Goal: Task Accomplishment & Management: Use online tool/utility

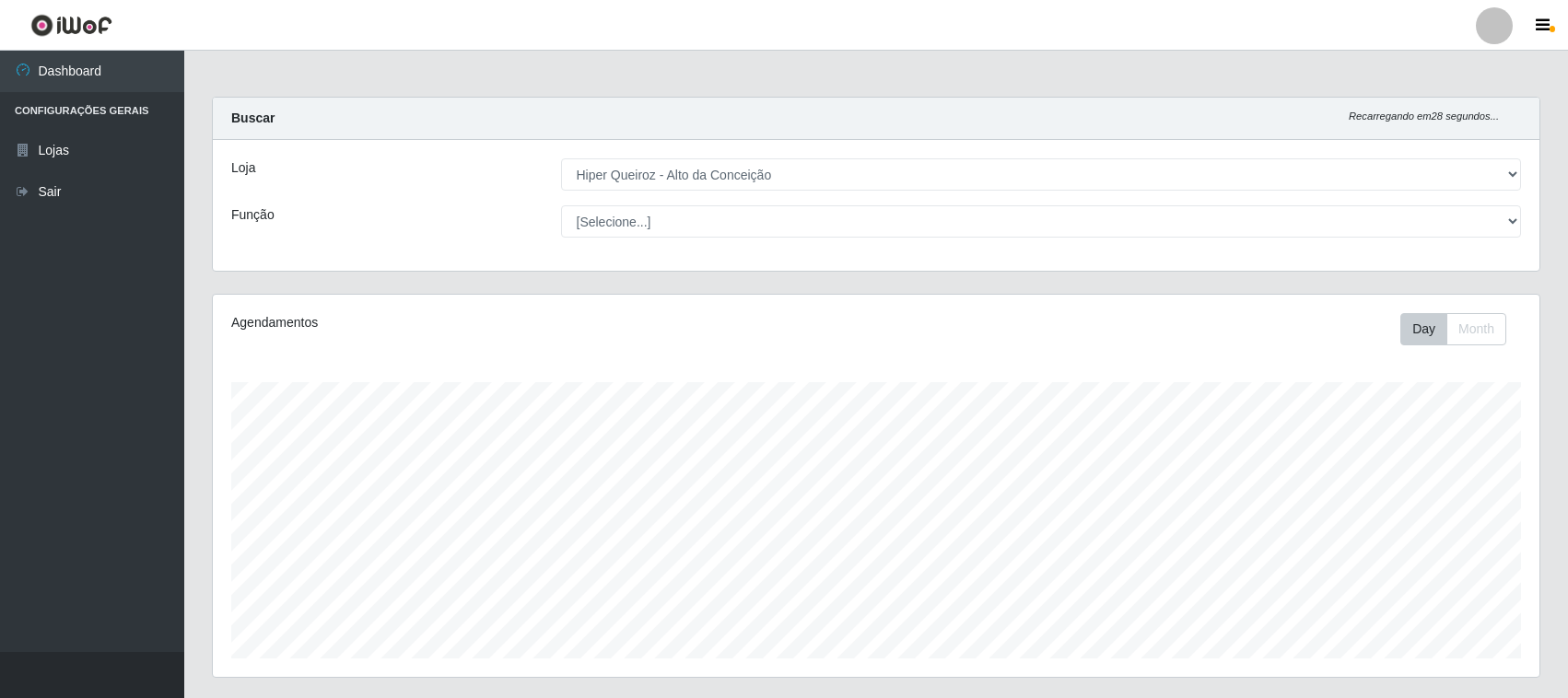
select select "515"
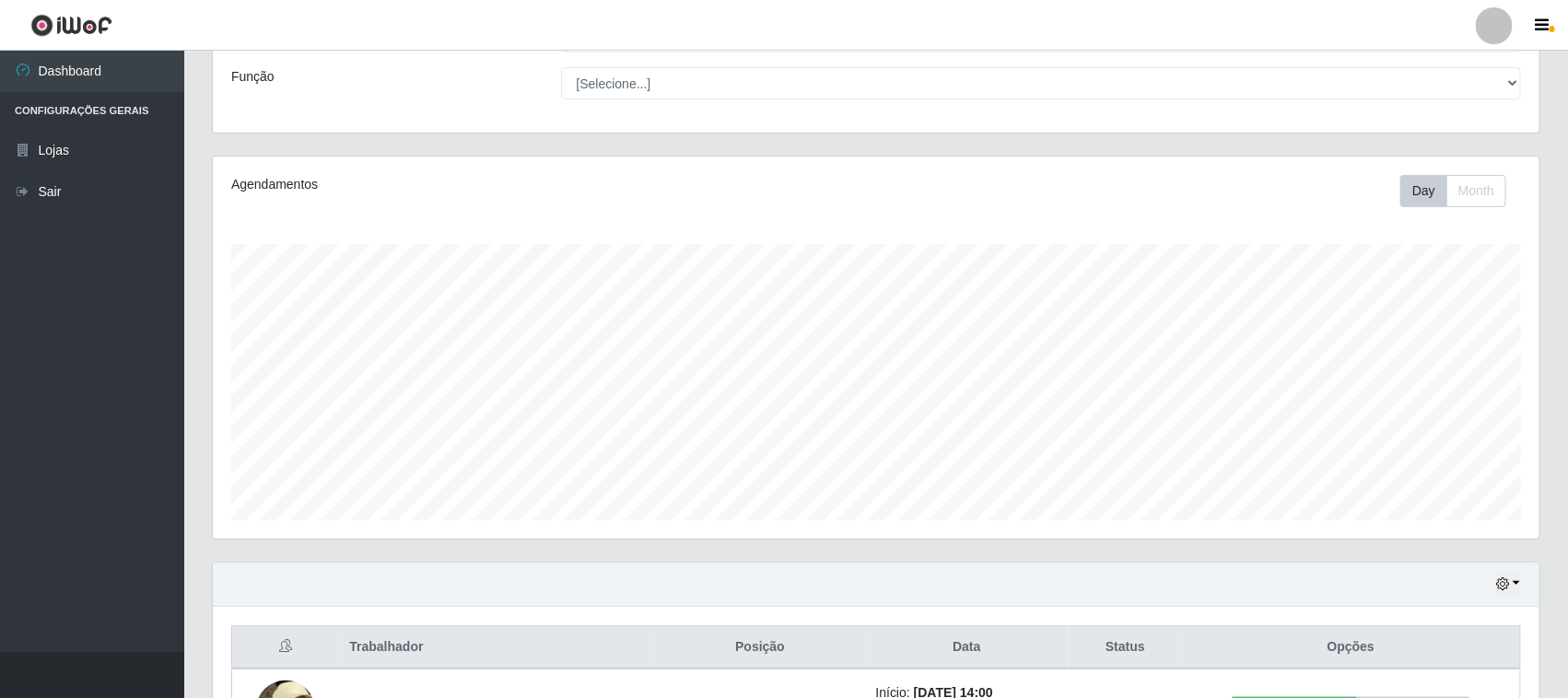
scroll to position [281, 0]
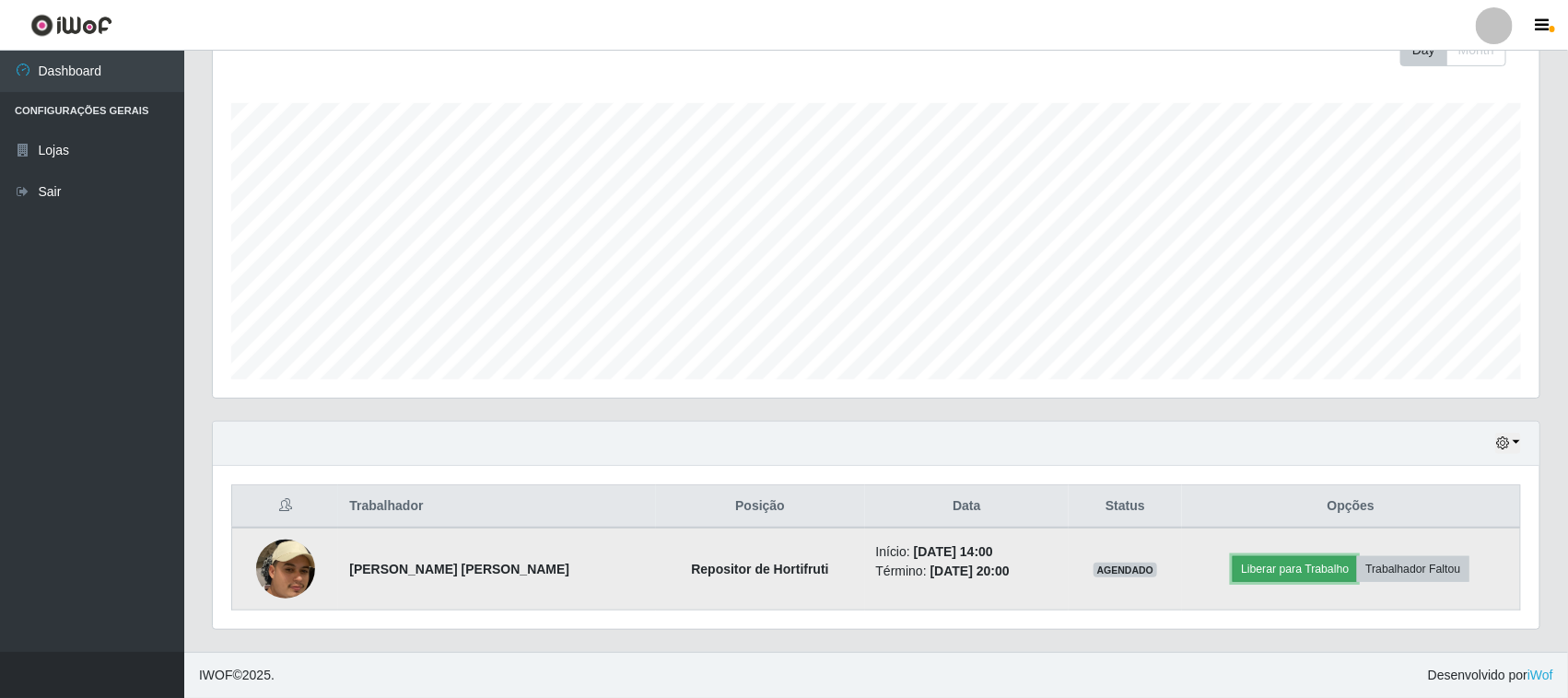
click at [1310, 567] on button "Liberar para Trabalho" at bounding box center [1294, 569] width 124 height 25
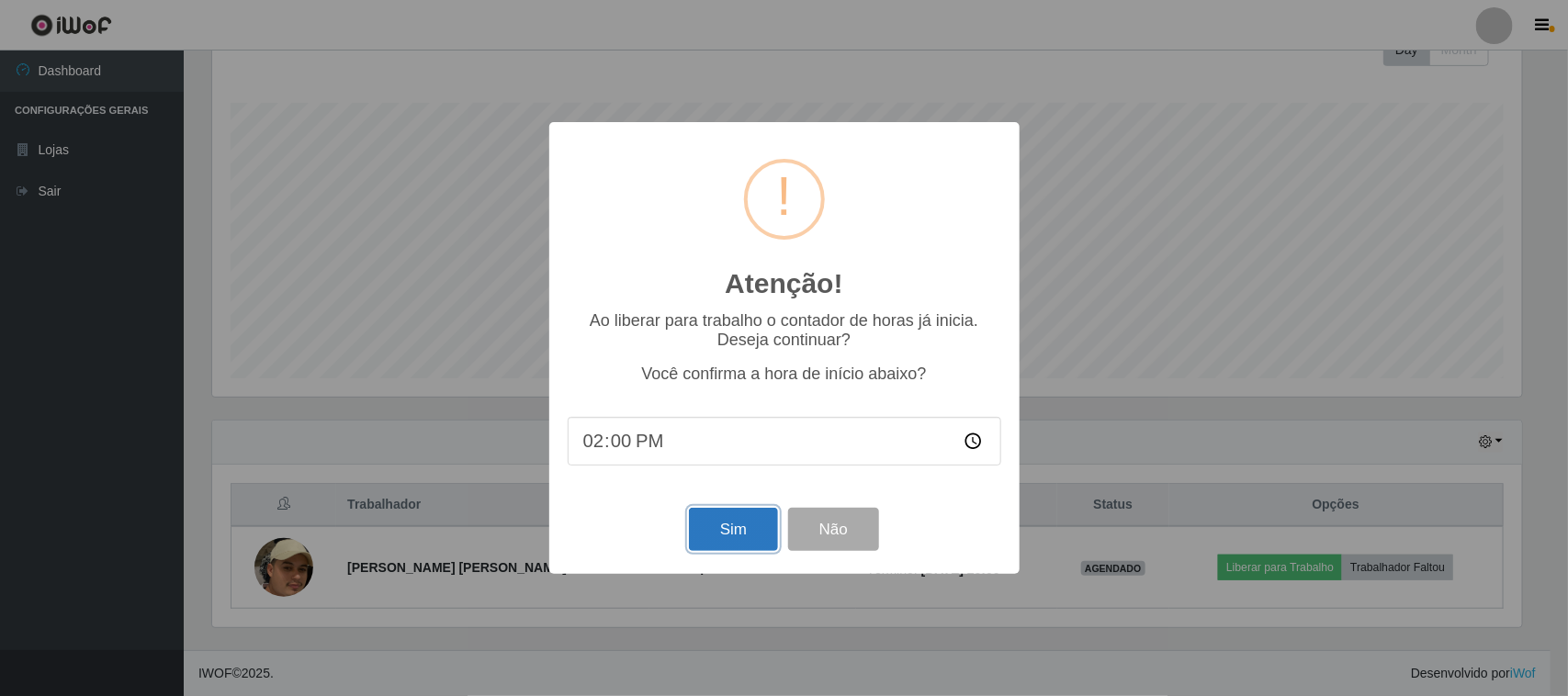
click at [730, 539] on button "Sim" at bounding box center [732, 529] width 89 height 43
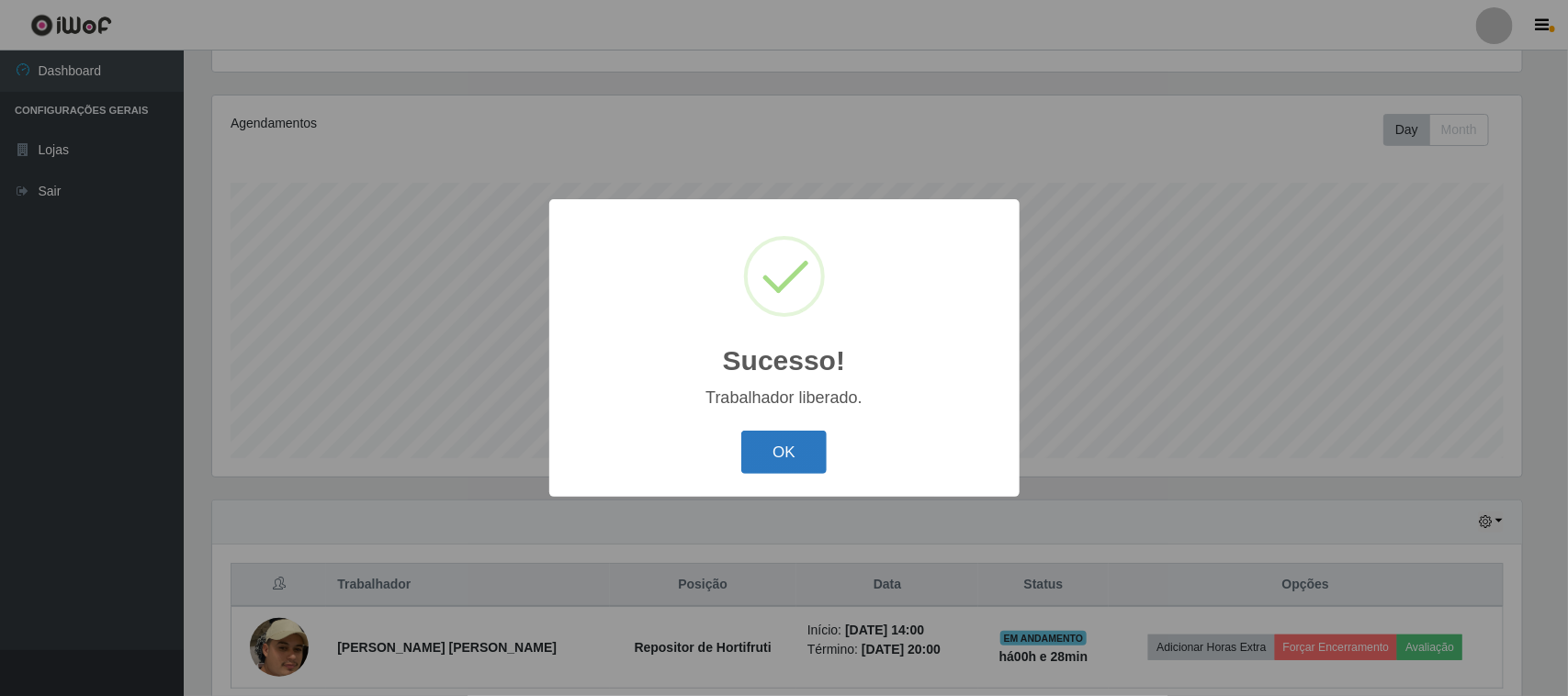
click at [801, 450] on button "OK" at bounding box center [784, 452] width 86 height 43
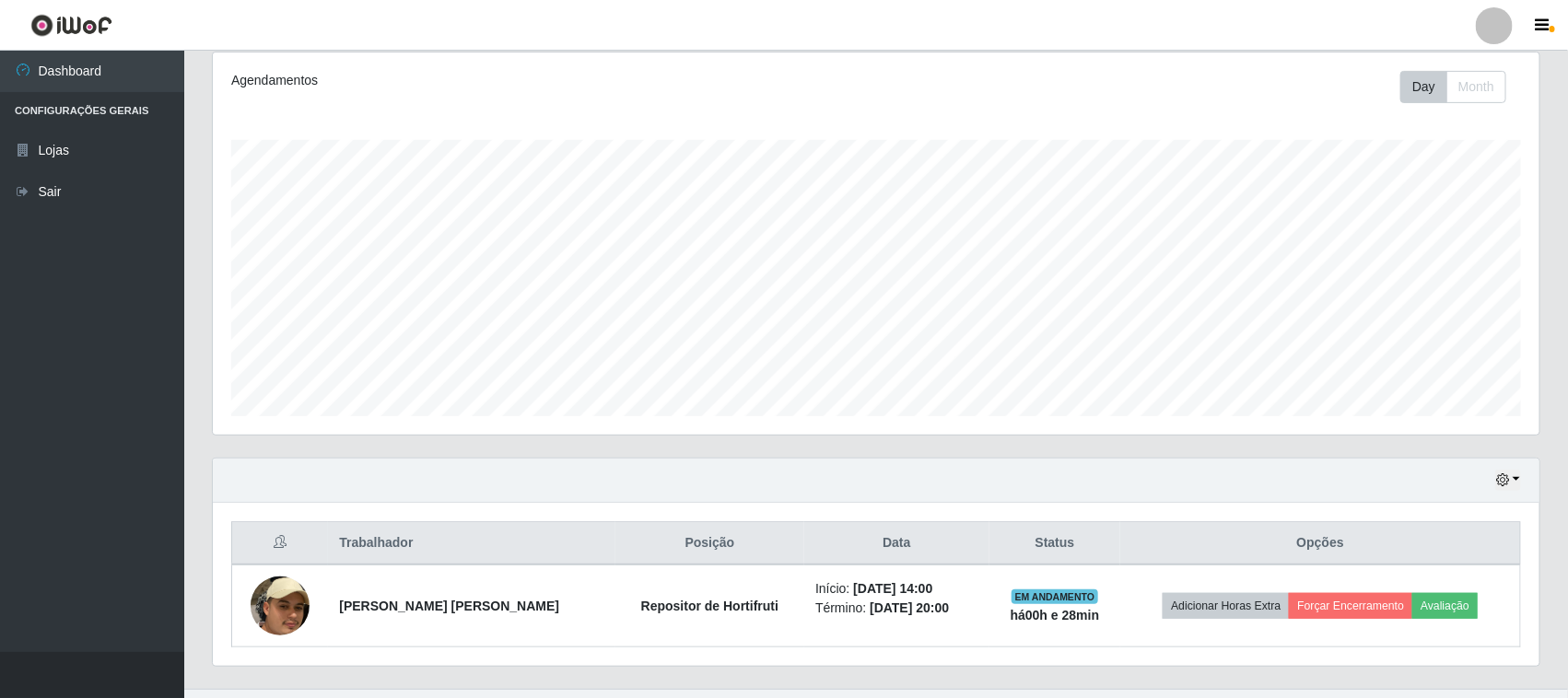
scroll to position [281, 0]
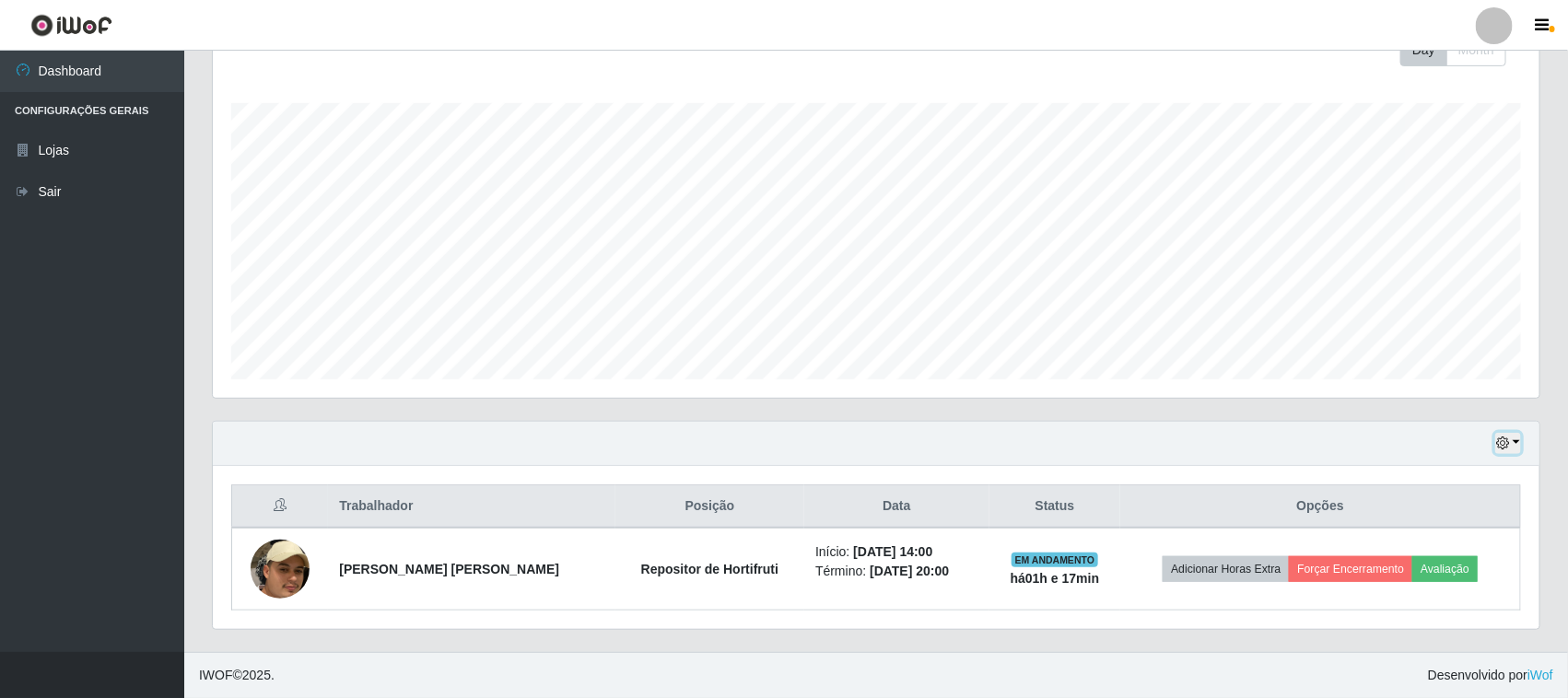
click at [1508, 444] on icon "button" at bounding box center [1502, 442] width 13 height 13
click at [1410, 332] on button "3 dias" at bounding box center [1446, 335] width 146 height 39
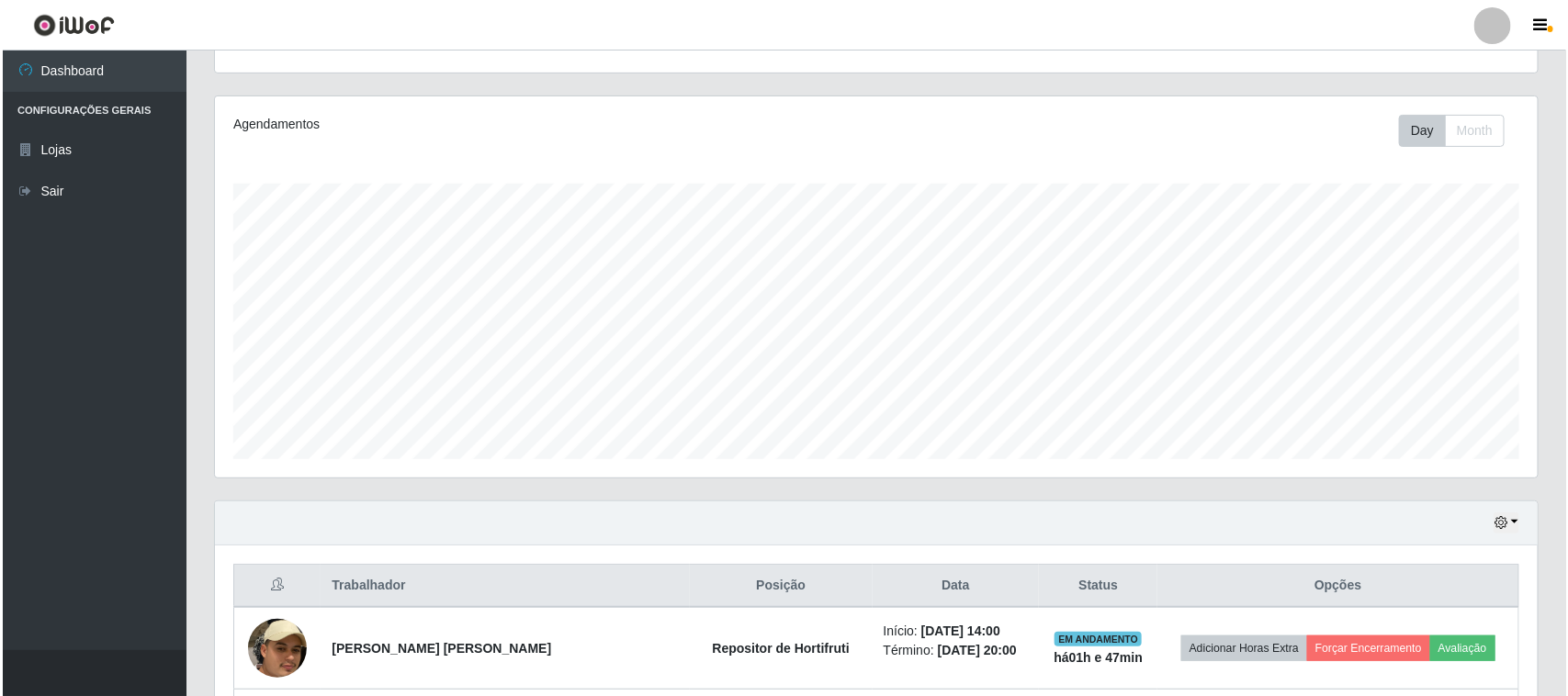
scroll to position [542, 0]
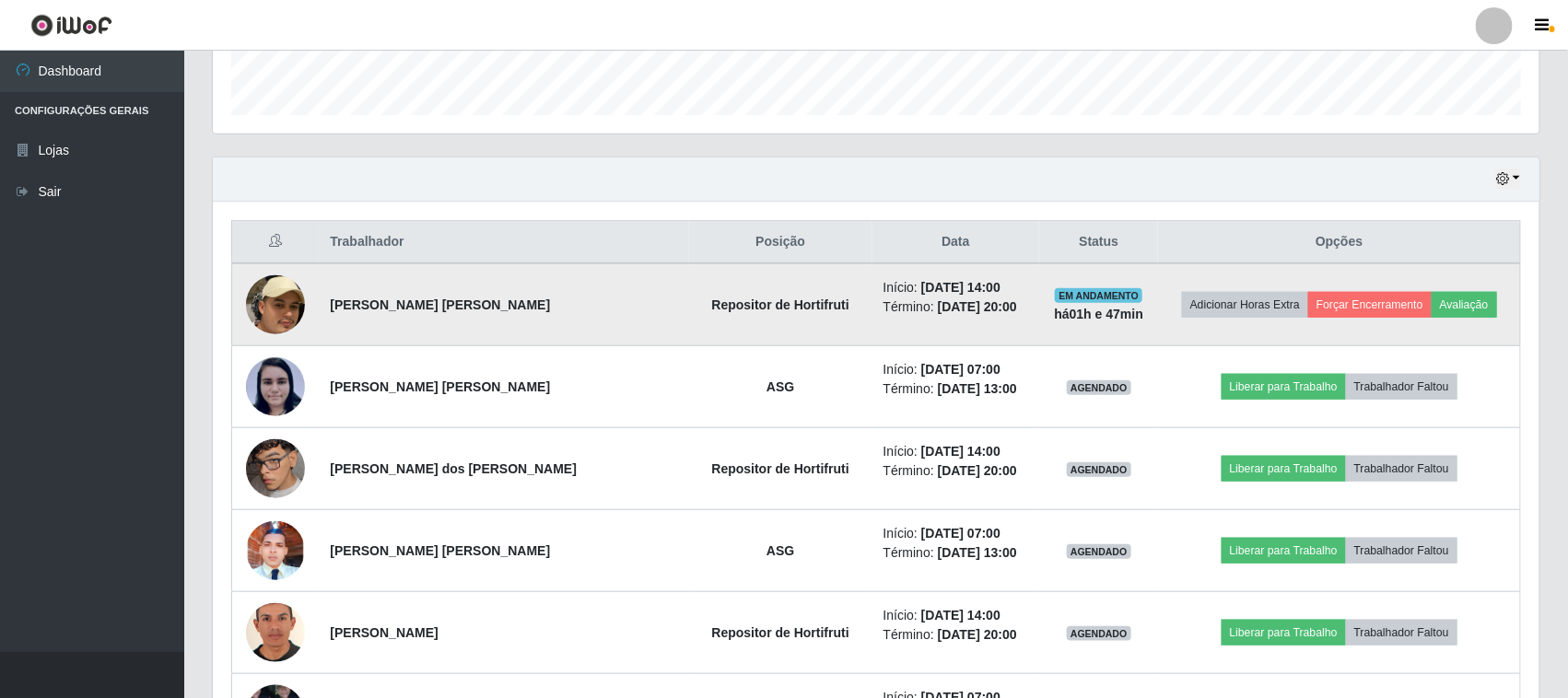
click at [275, 304] on img at bounding box center [275, 305] width 59 height 153
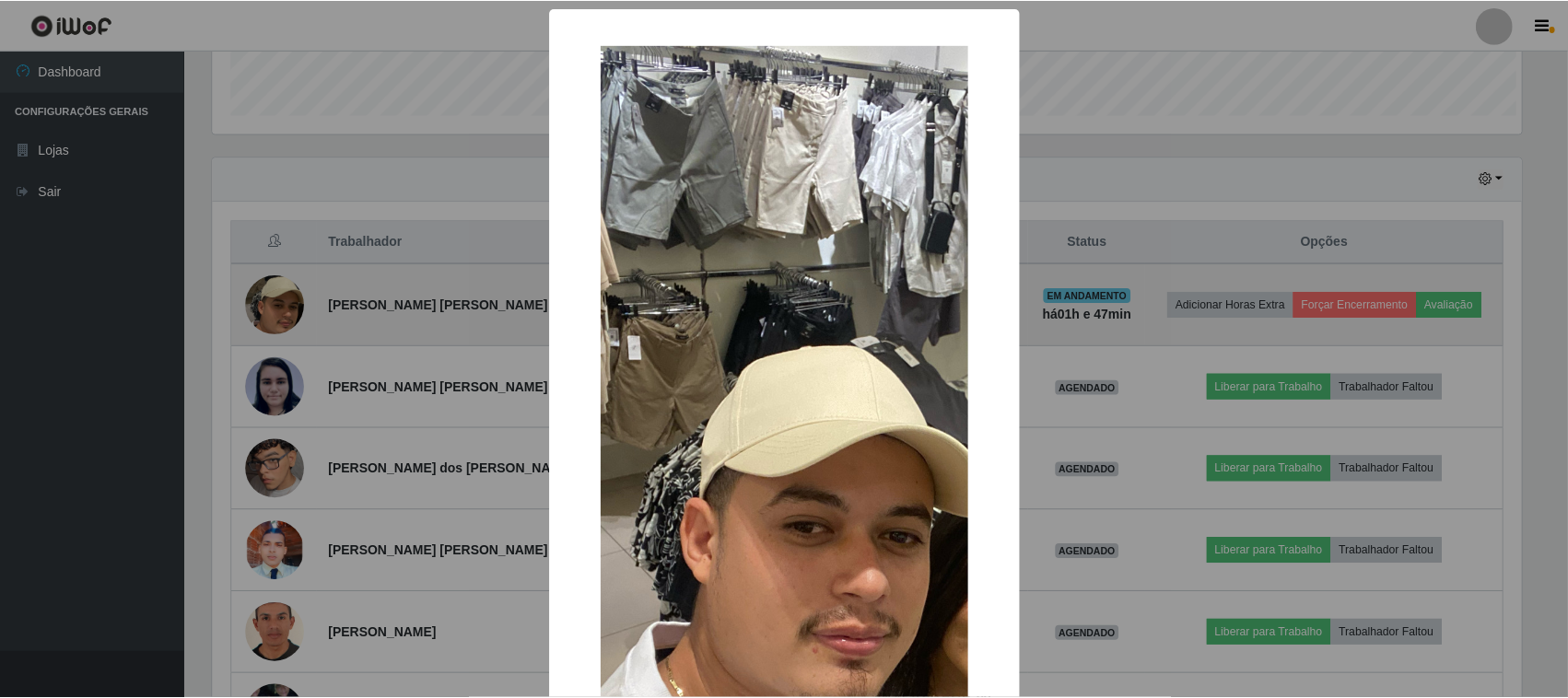
scroll to position [383, 1314]
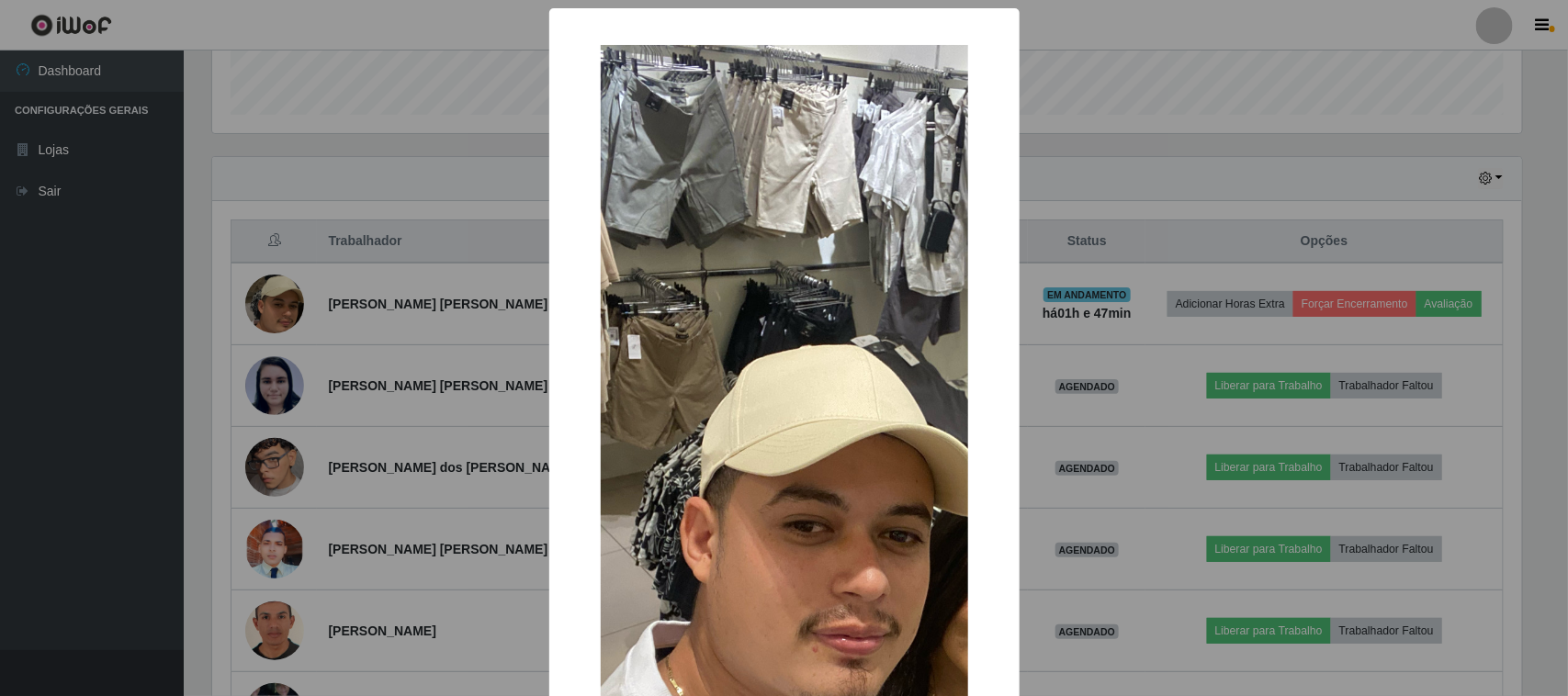
click at [439, 288] on div "× OK Cancel" at bounding box center [784, 348] width 1568 height 696
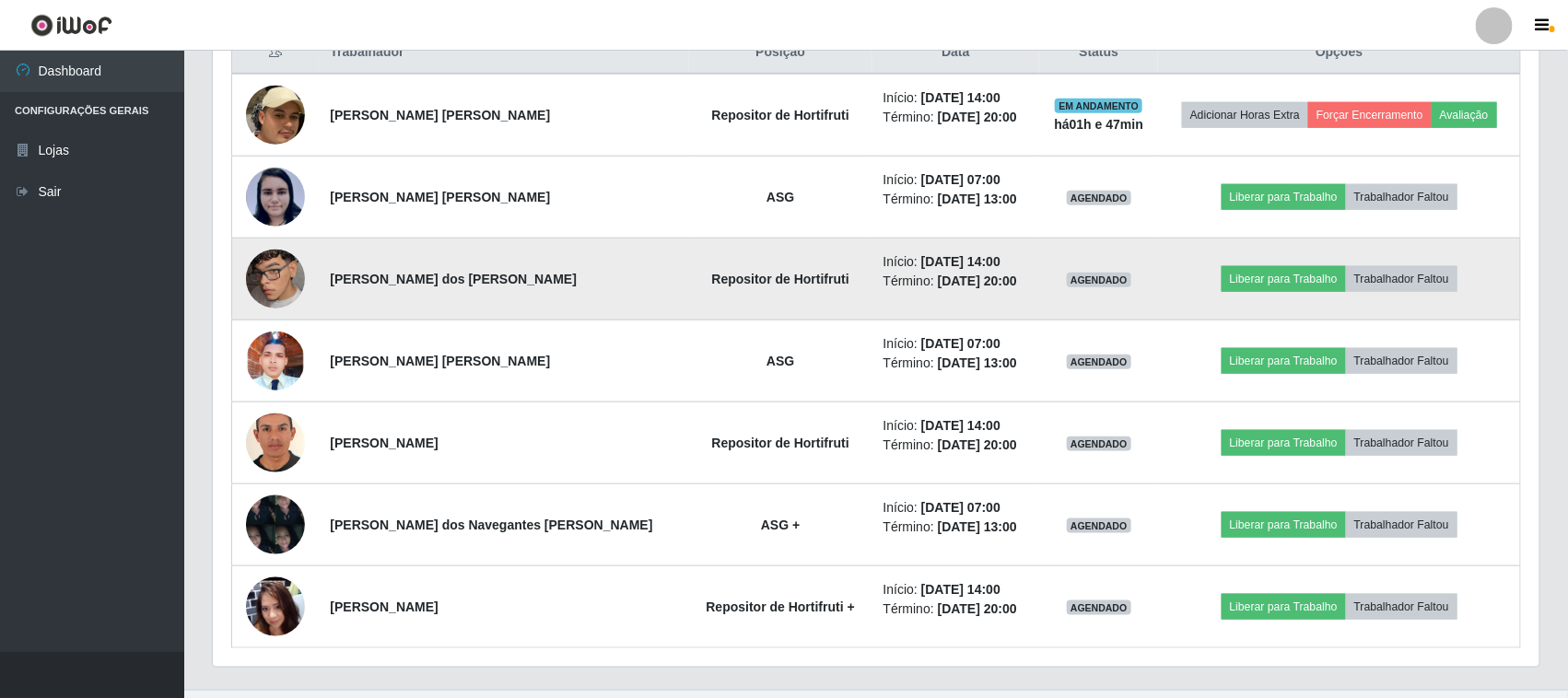
scroll to position [773, 0]
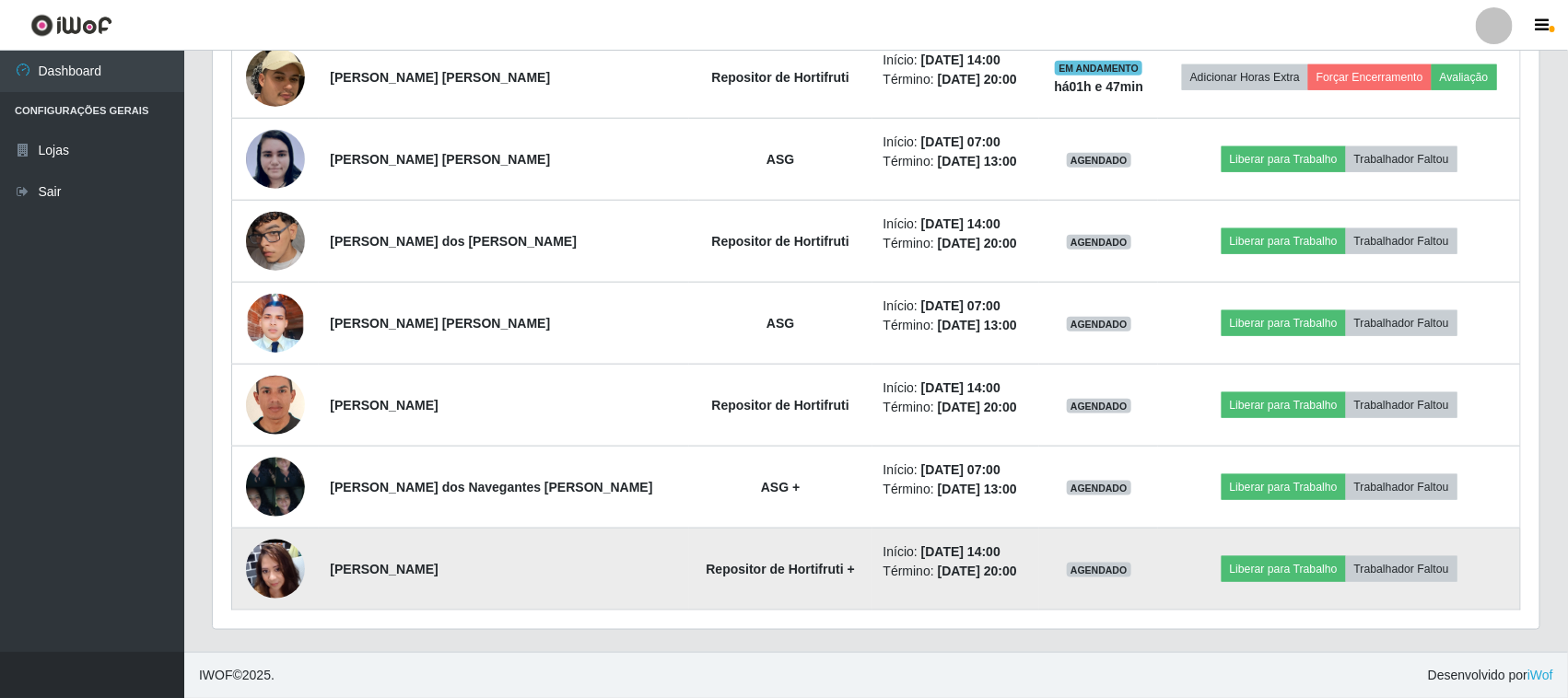
click at [273, 573] on img at bounding box center [275, 568] width 59 height 132
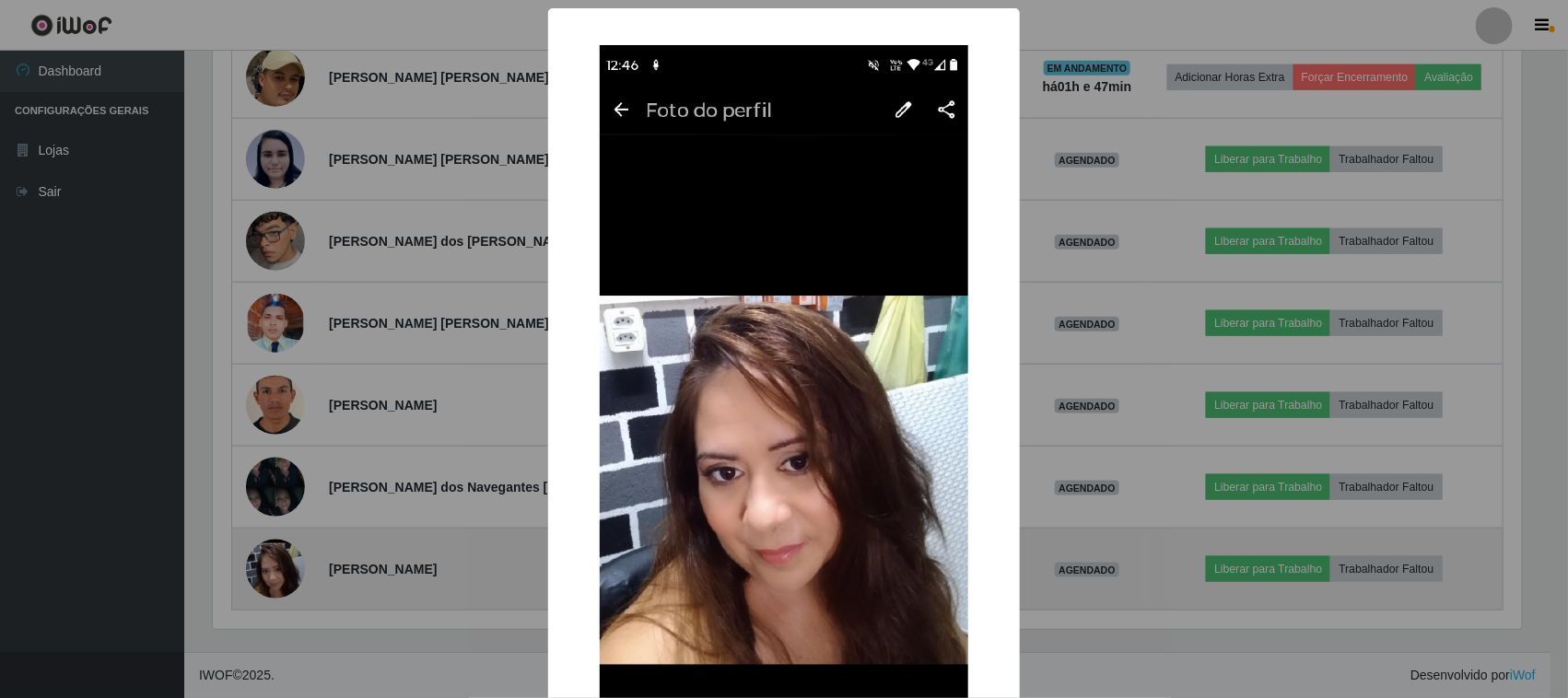
scroll to position [383, 1314]
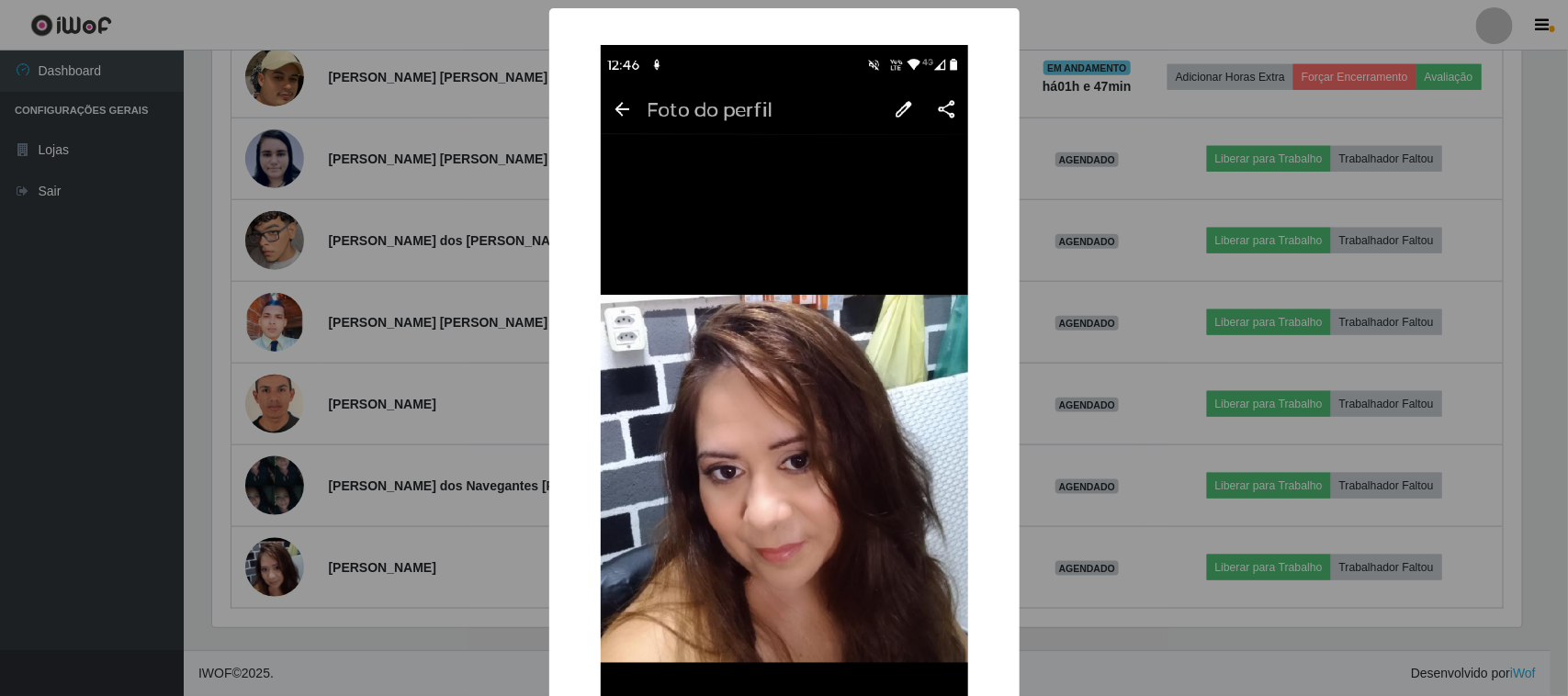
click at [306, 475] on div "× OK Cancel" at bounding box center [784, 348] width 1568 height 696
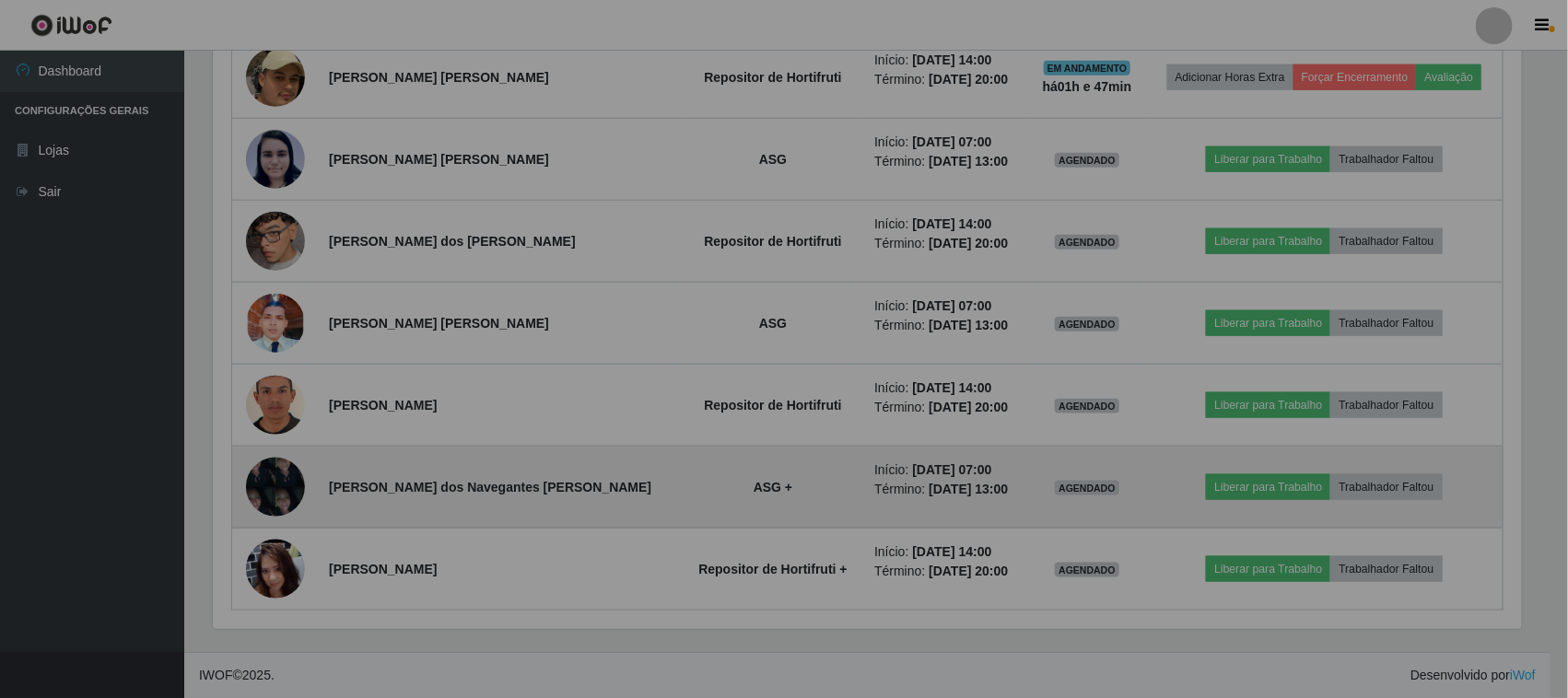
scroll to position [383, 1326]
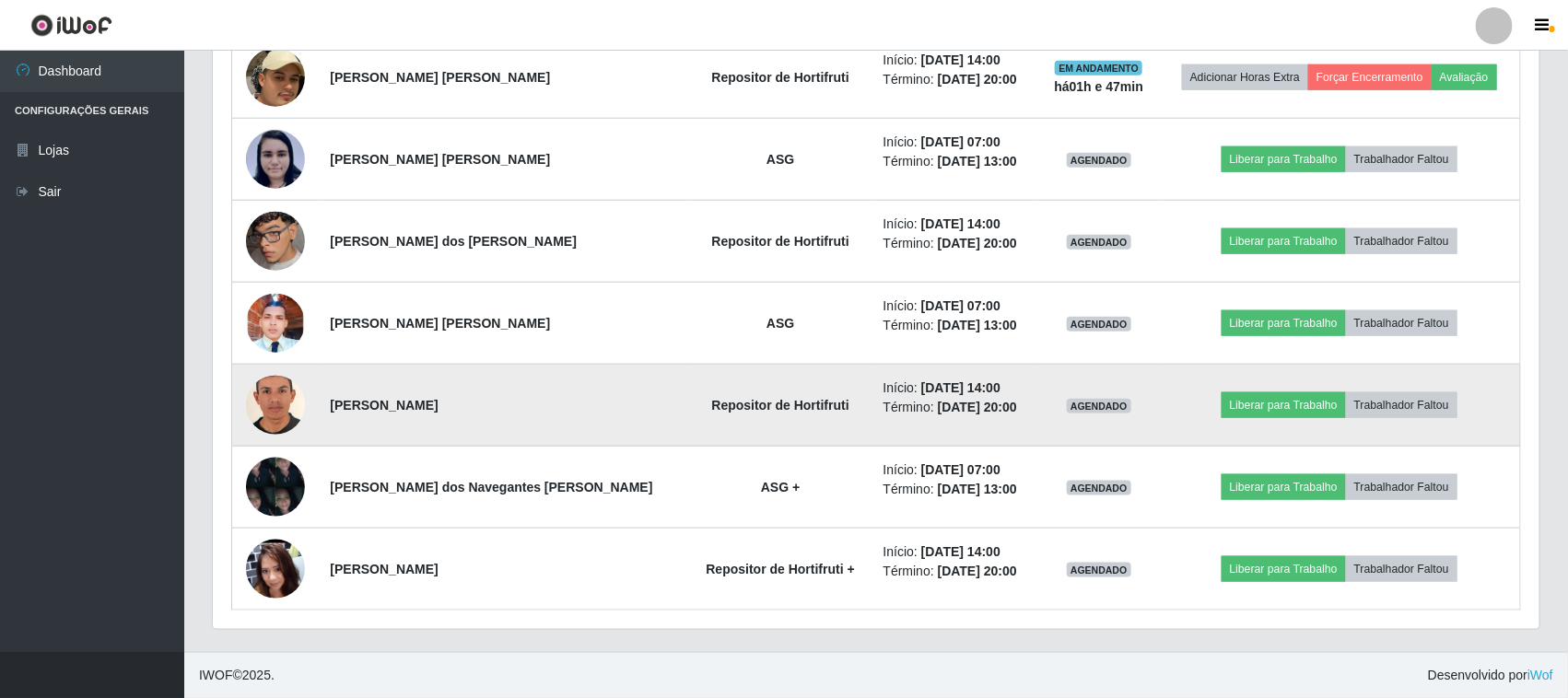
click at [279, 388] on img at bounding box center [275, 406] width 59 height 86
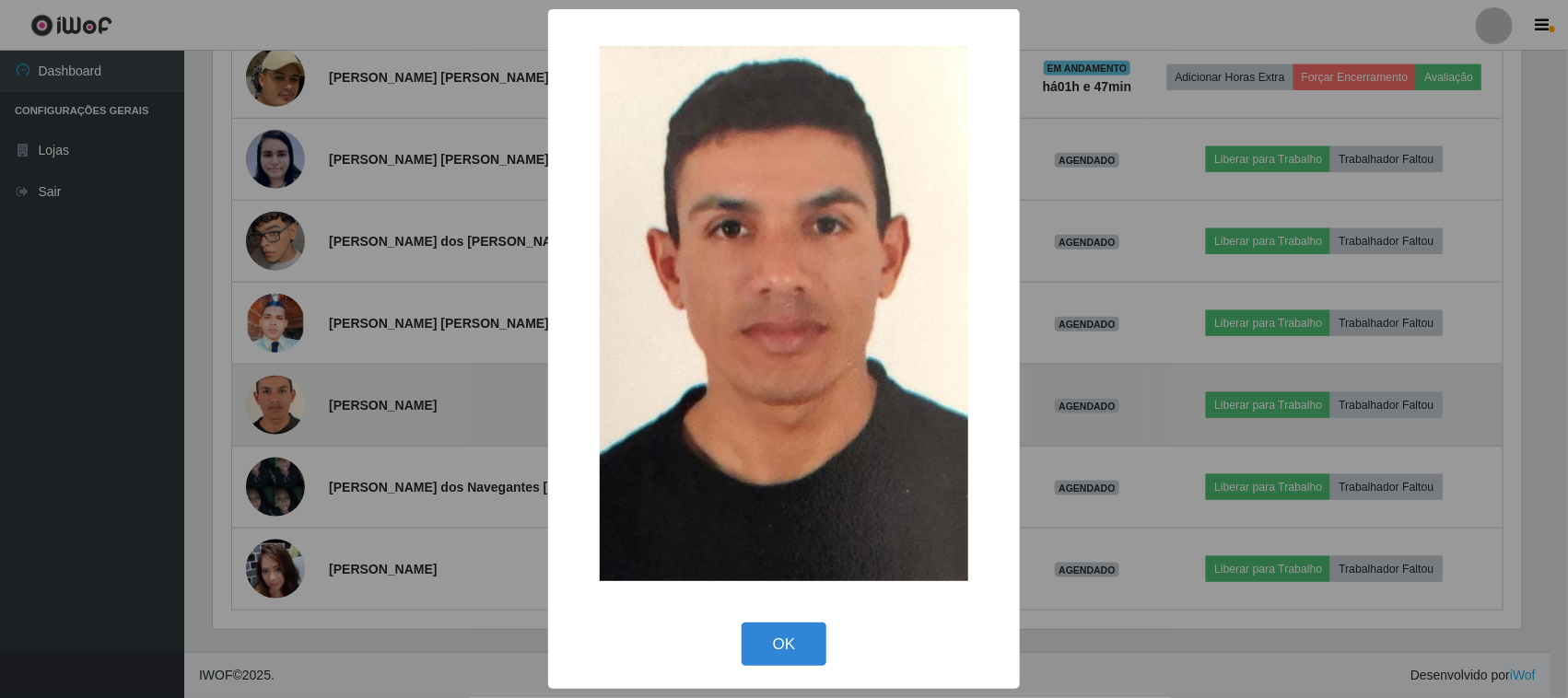
scroll to position [383, 1314]
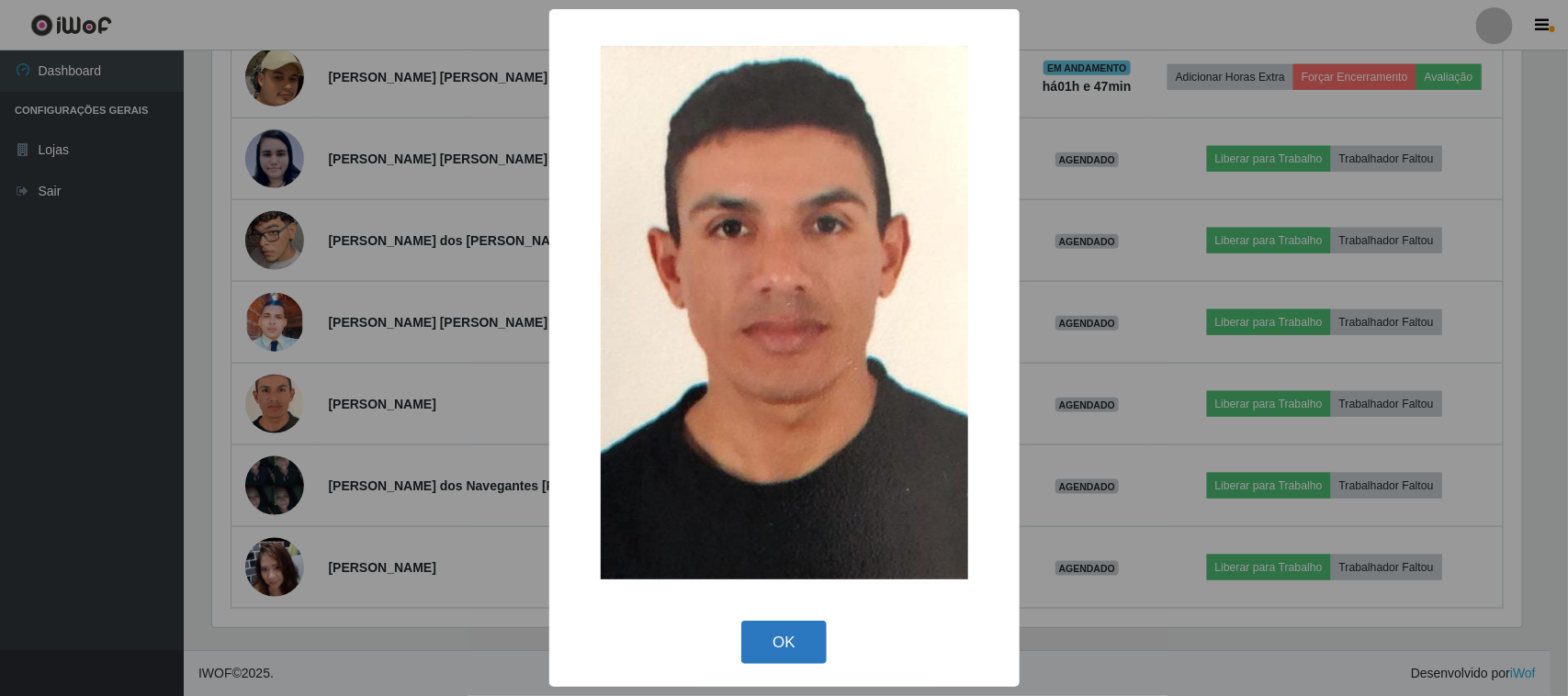
click at [741, 644] on button "OK" at bounding box center [784, 642] width 86 height 43
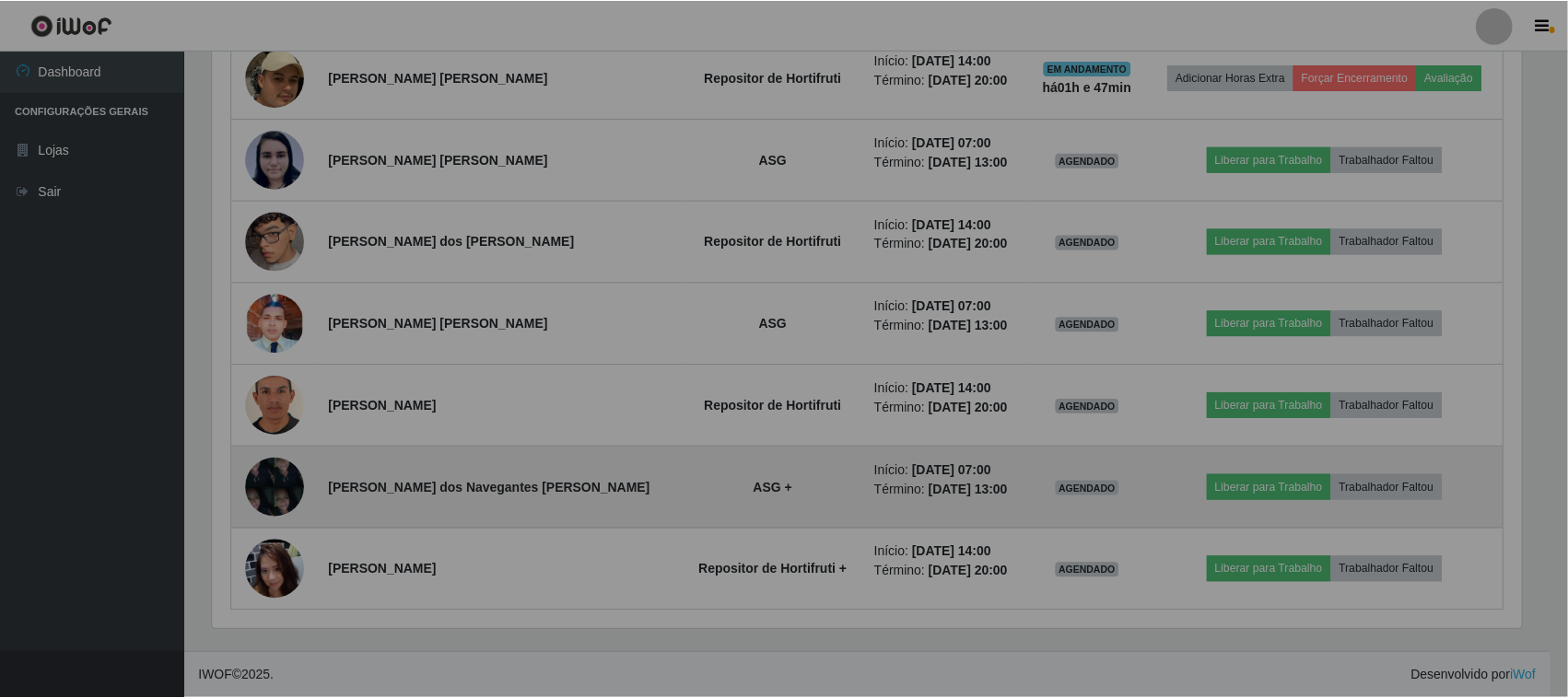
scroll to position [383, 1326]
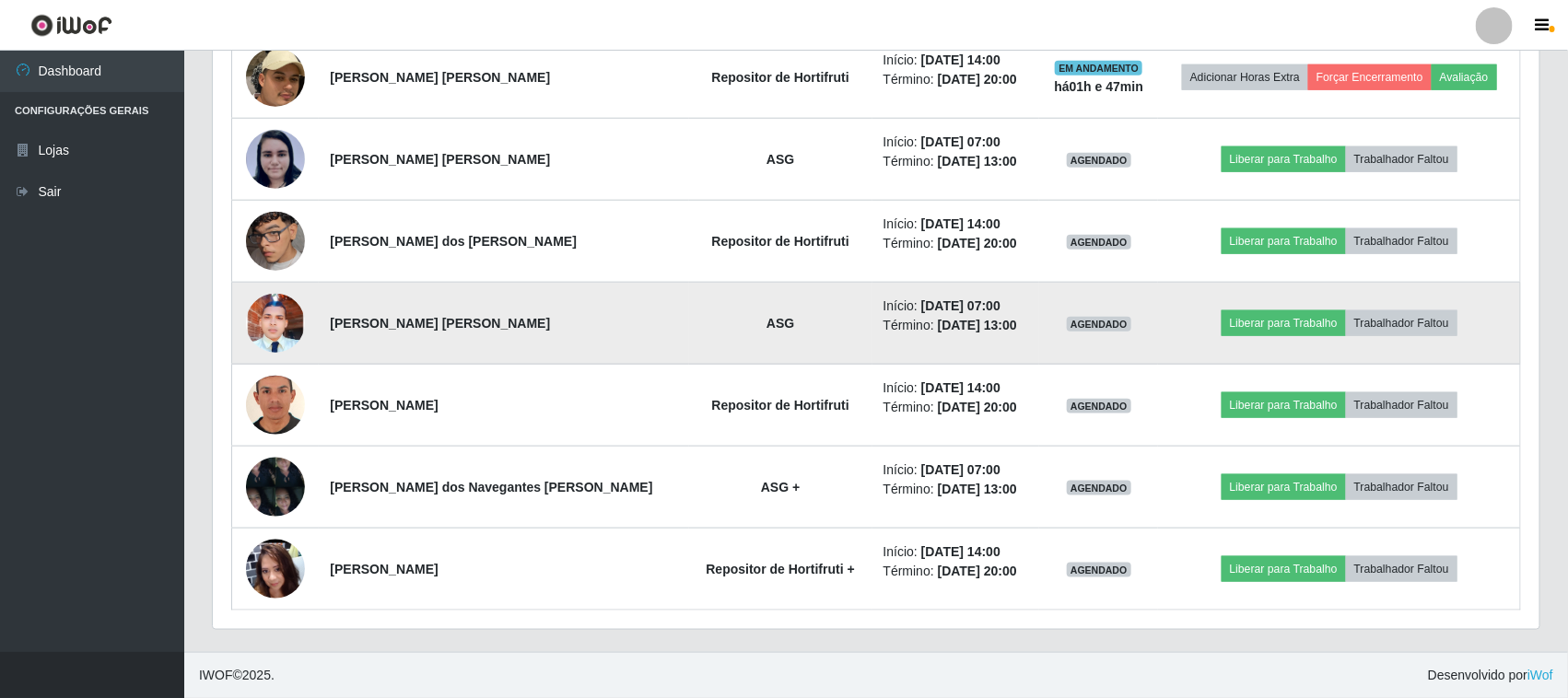
click at [275, 331] on img at bounding box center [275, 324] width 59 height 131
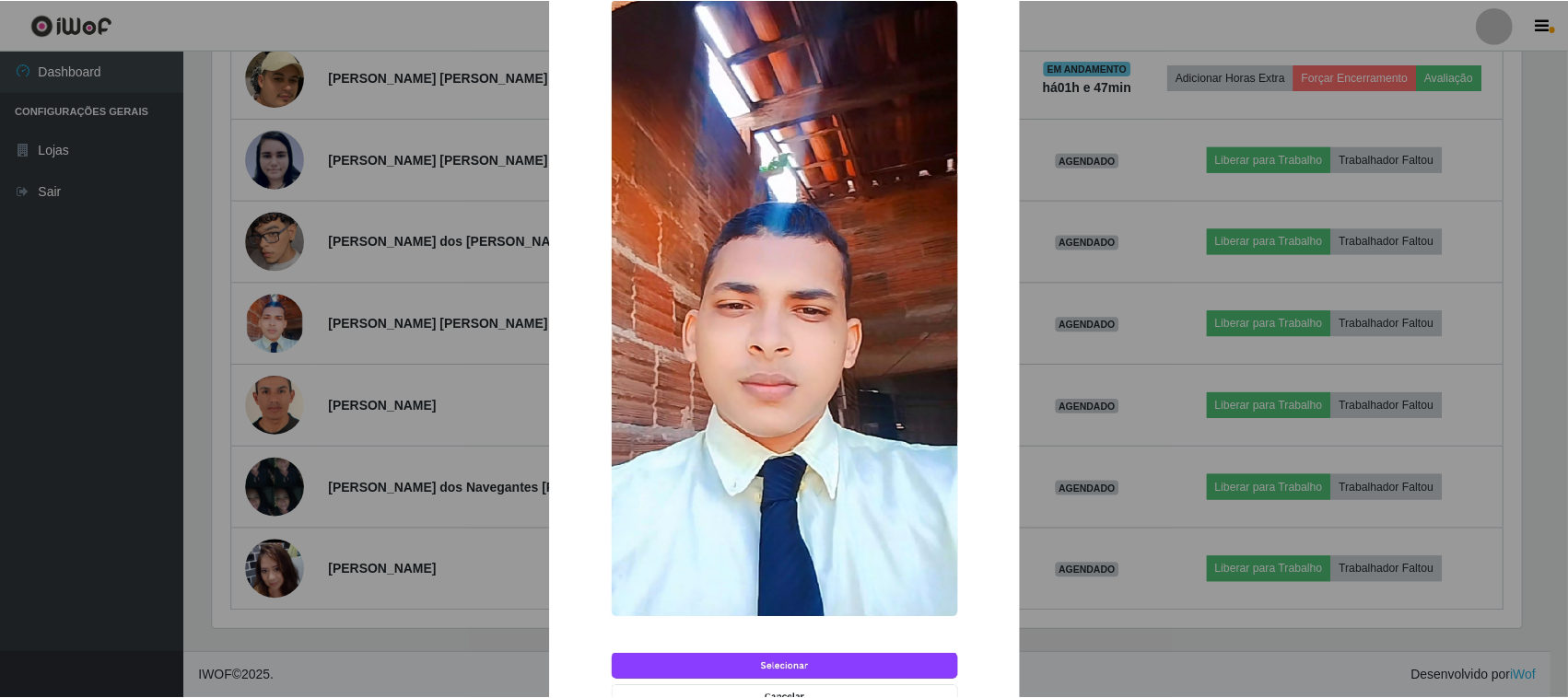
scroll to position [281, 0]
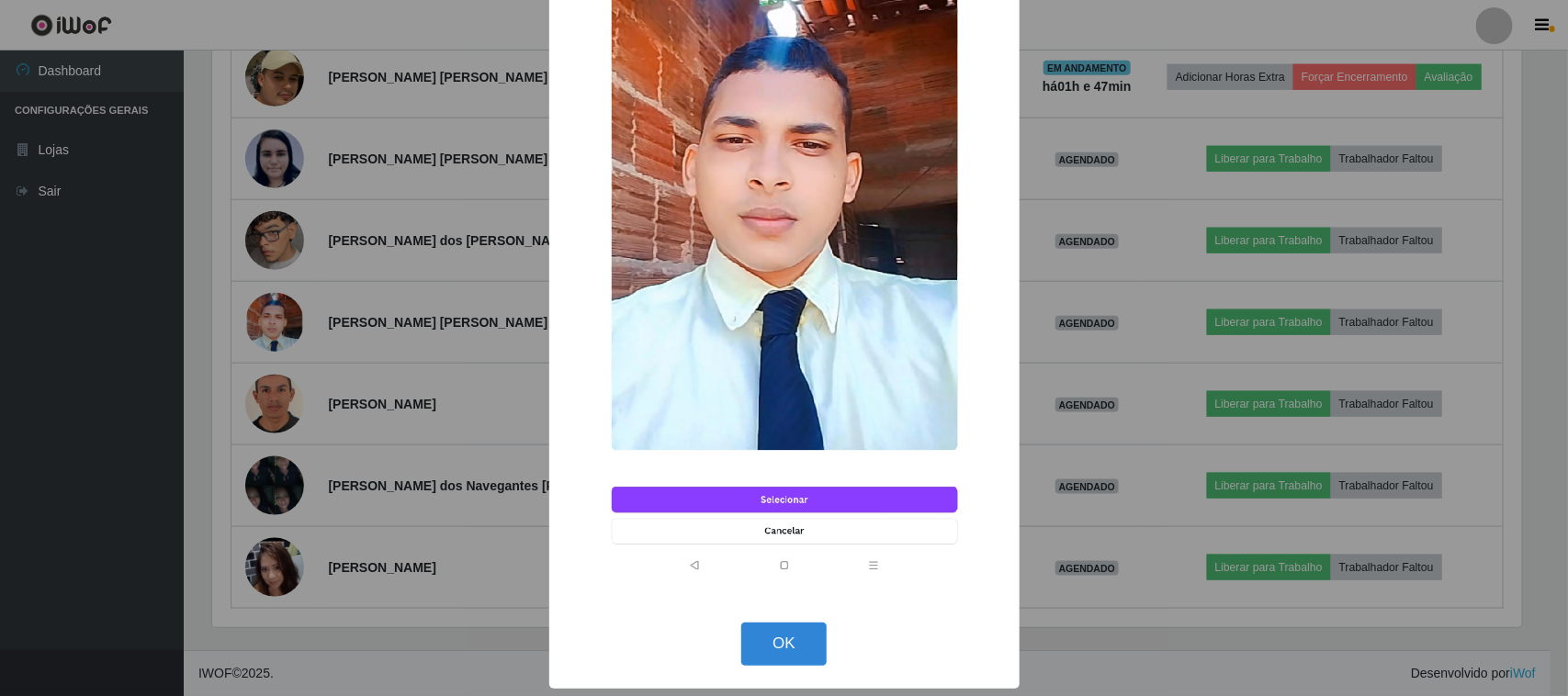
click at [460, 418] on div "× OK Cancel" at bounding box center [784, 348] width 1568 height 696
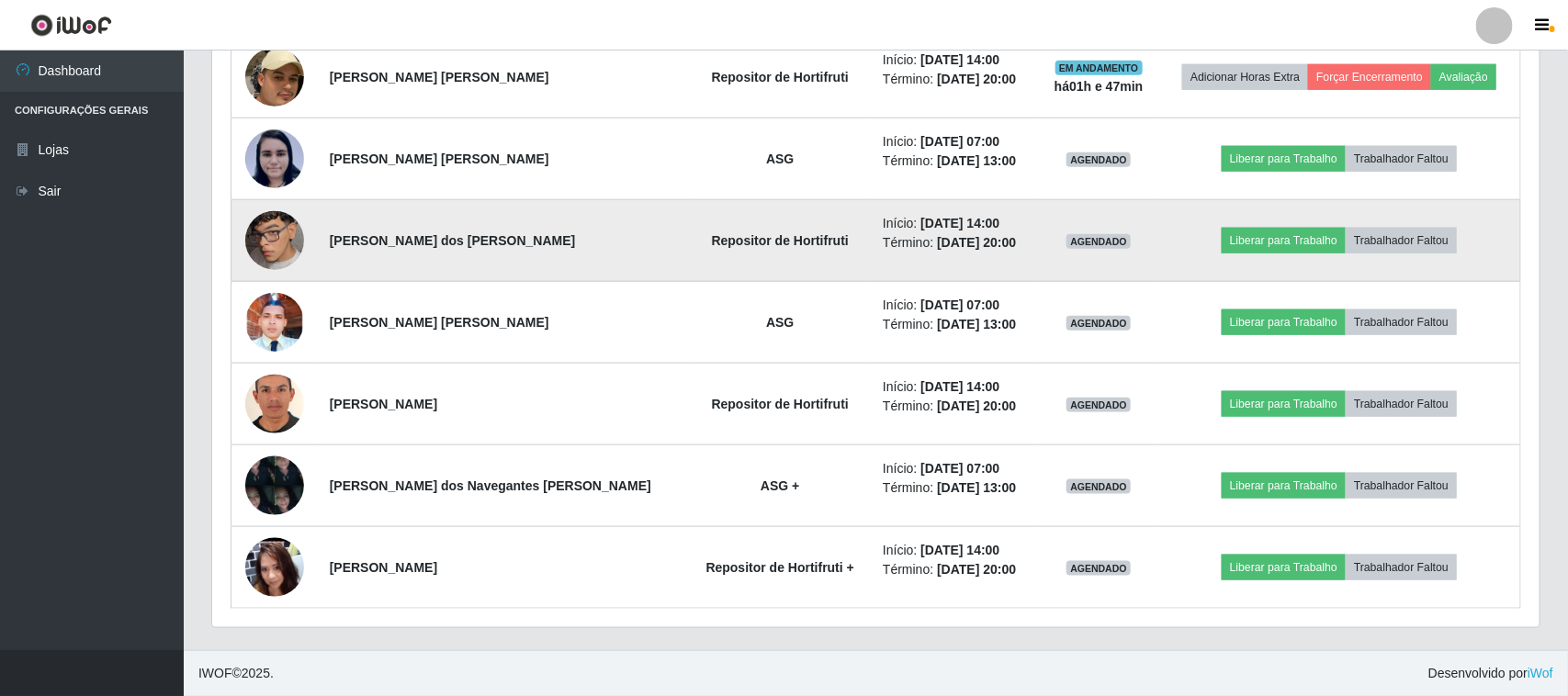
scroll to position [382, 1322]
click at [266, 246] on img at bounding box center [274, 240] width 59 height 104
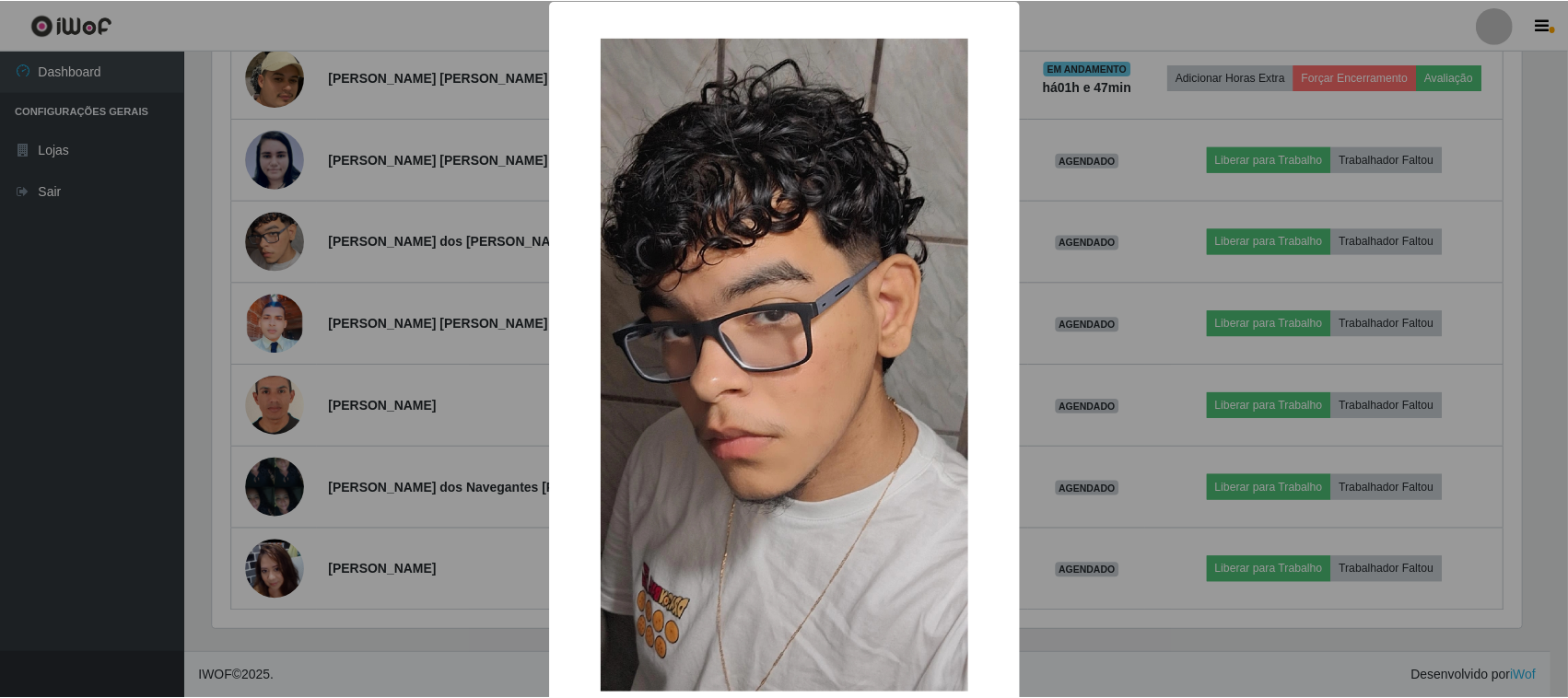
scroll to position [0, 0]
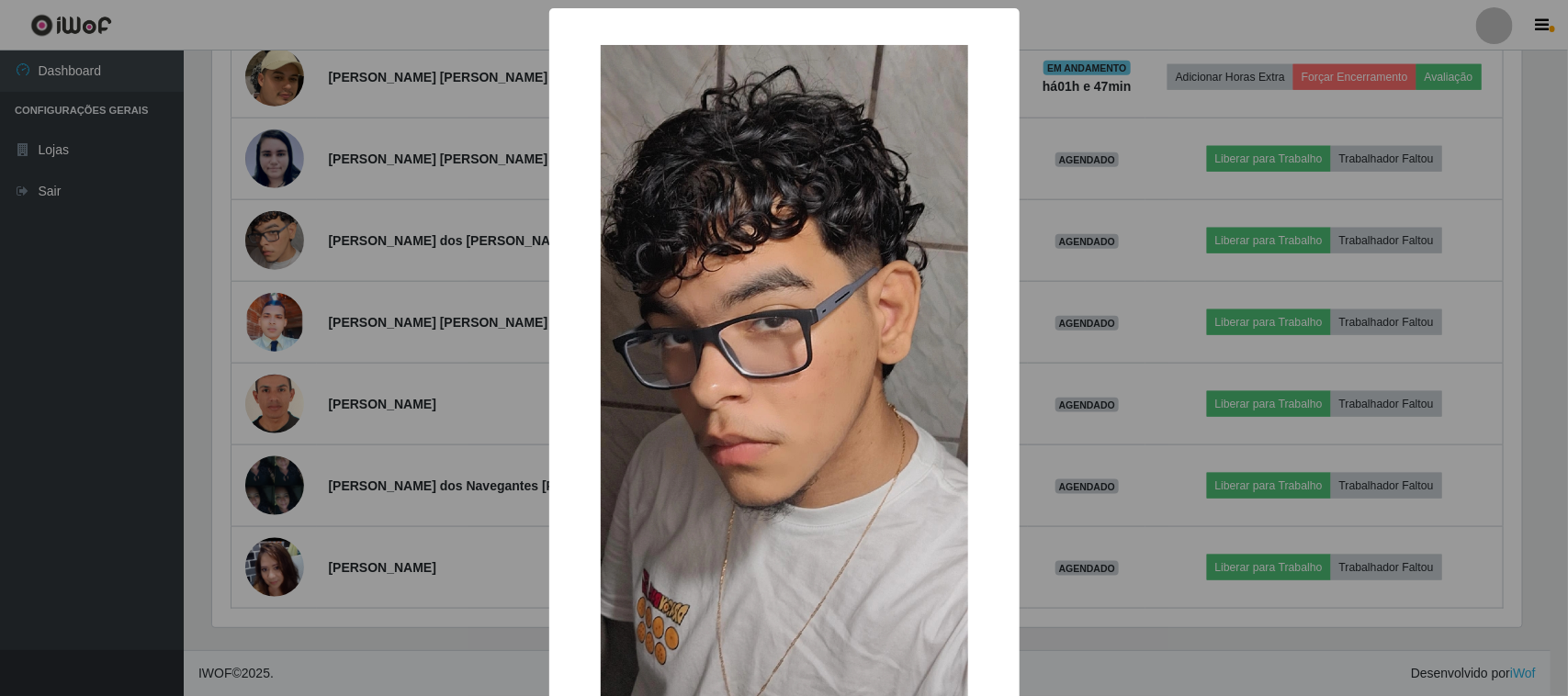
click at [450, 376] on div "× OK Cancel" at bounding box center [784, 348] width 1568 height 696
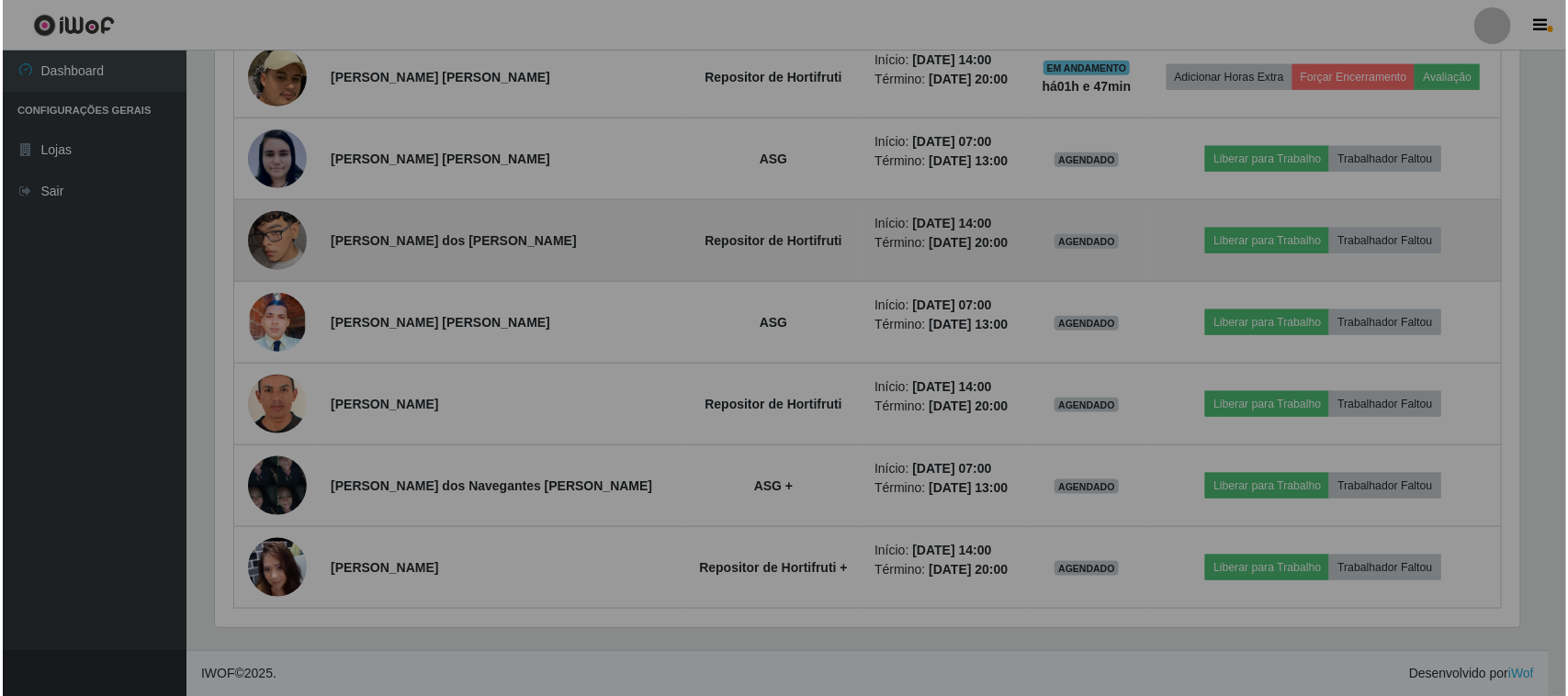
scroll to position [382, 1322]
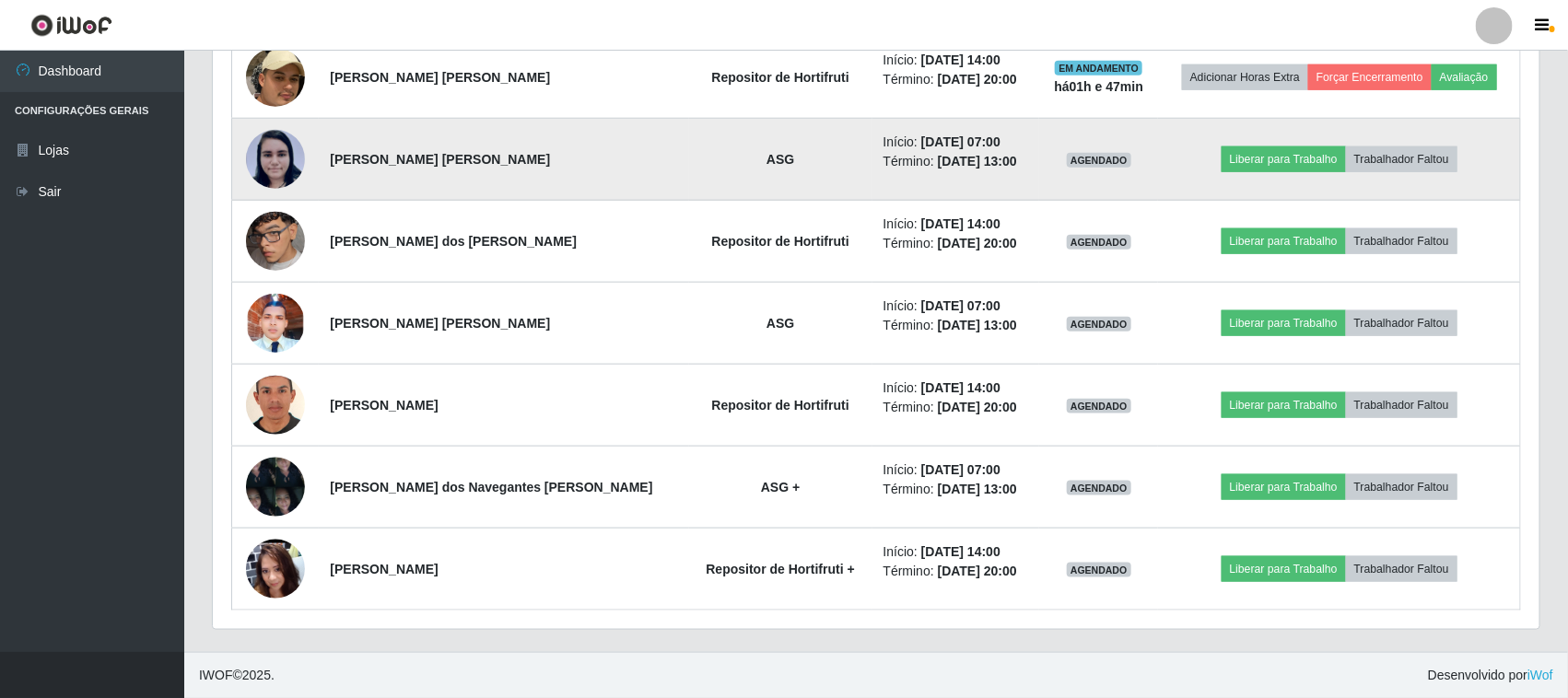
click at [278, 173] on img at bounding box center [275, 159] width 59 height 61
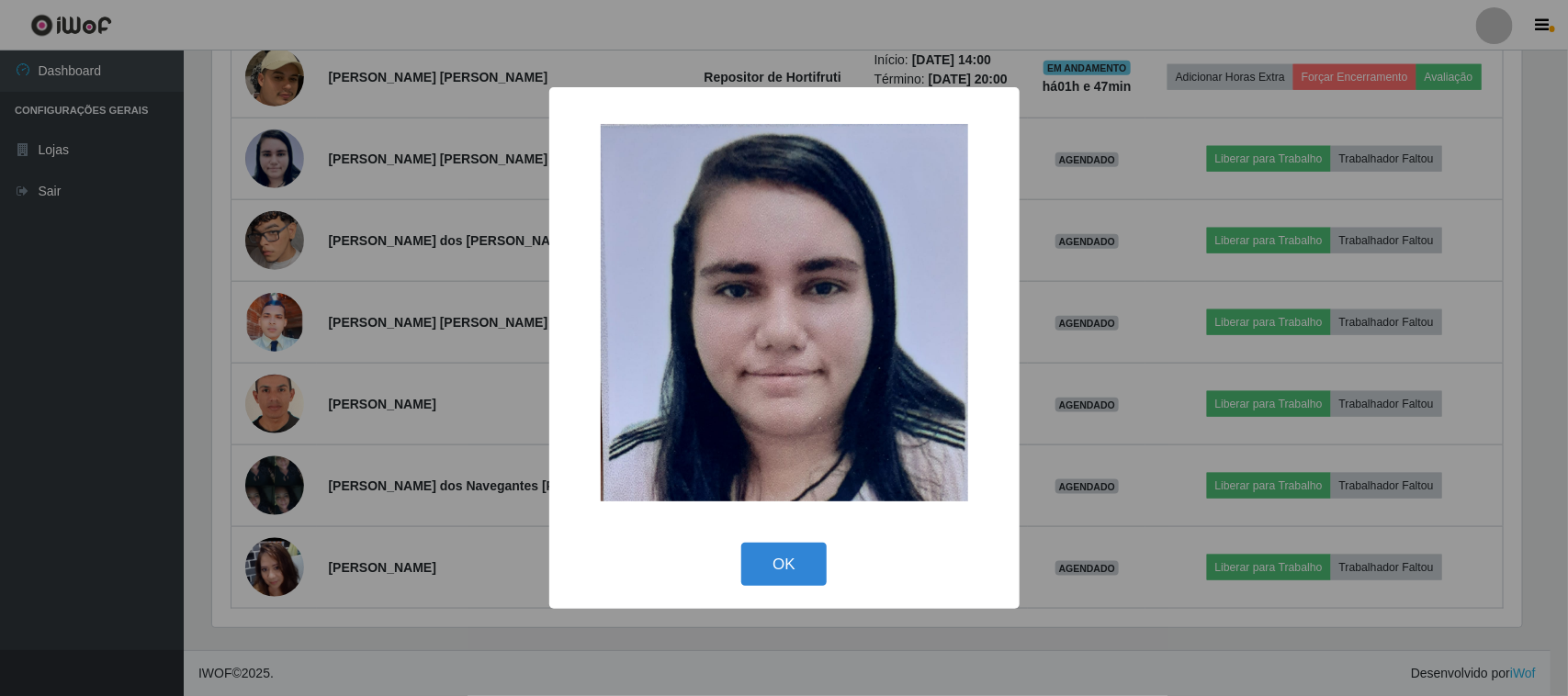
click at [336, 384] on div "× OK Cancel" at bounding box center [784, 348] width 1568 height 696
